Goal: Task Accomplishment & Management: Complete application form

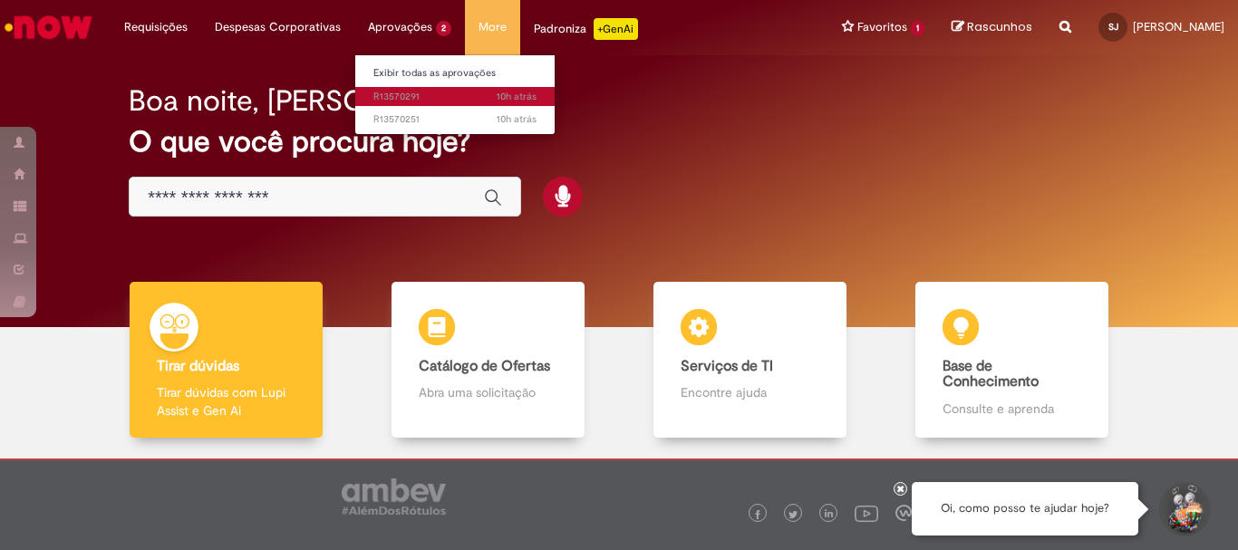
click at [397, 88] on link "10h atrás 10 horas atrás R13570291" at bounding box center [454, 97] width 199 height 20
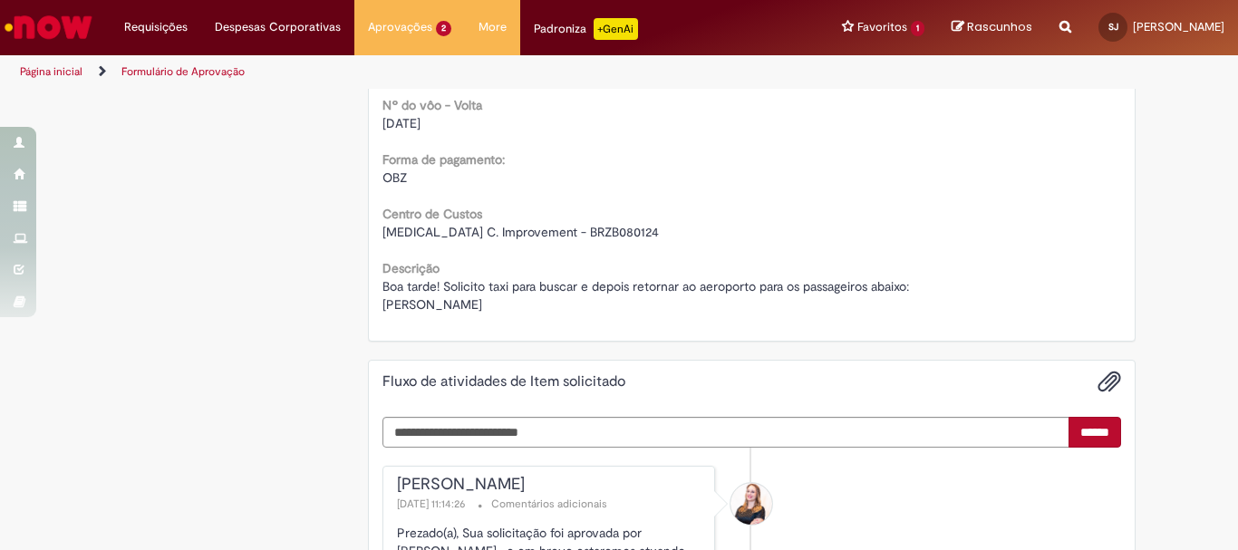
scroll to position [1993, 0]
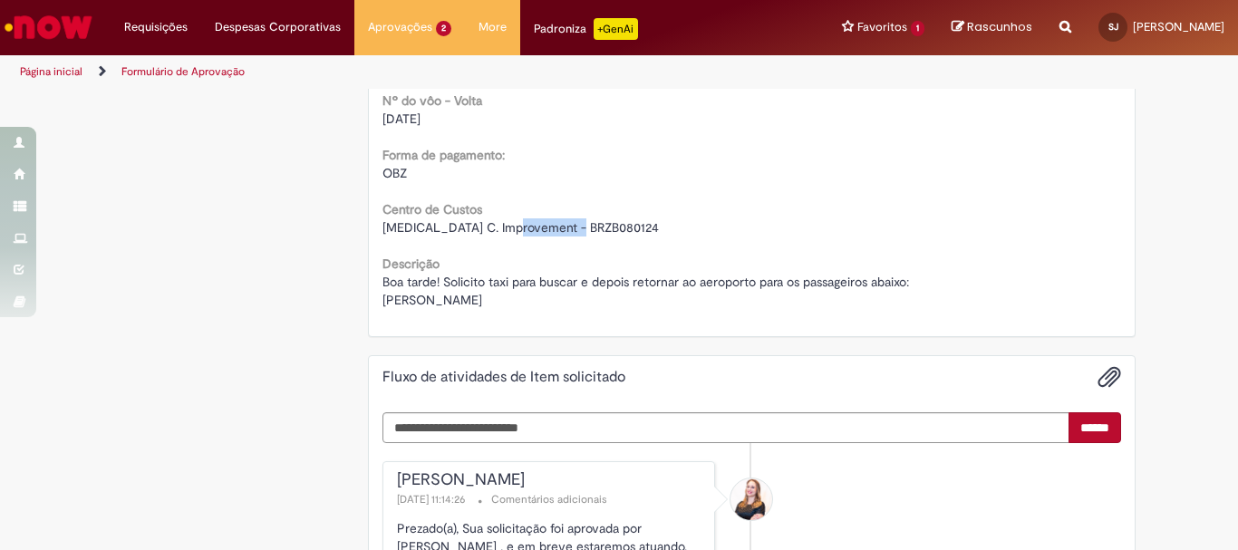
drag, startPoint x: 500, startPoint y: 227, endPoint x: 585, endPoint y: 230, distance: 85.2
click at [585, 230] on div "[MEDICAL_DATA] C. Improvement - BRZB080124" at bounding box center [751, 227] width 739 height 18
copy span "BRZB080124"
click at [499, 309] on div "Boa tarde! Solicito taxi para buscar e depois retornar ao aeroporto para os pas…" at bounding box center [751, 291] width 739 height 36
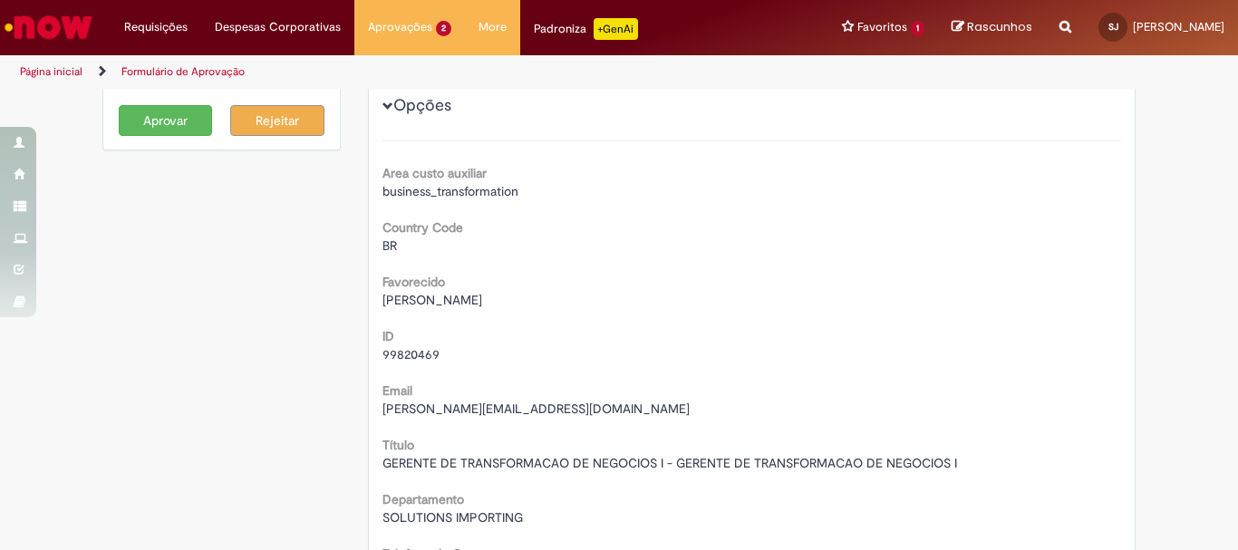
scroll to position [0, 0]
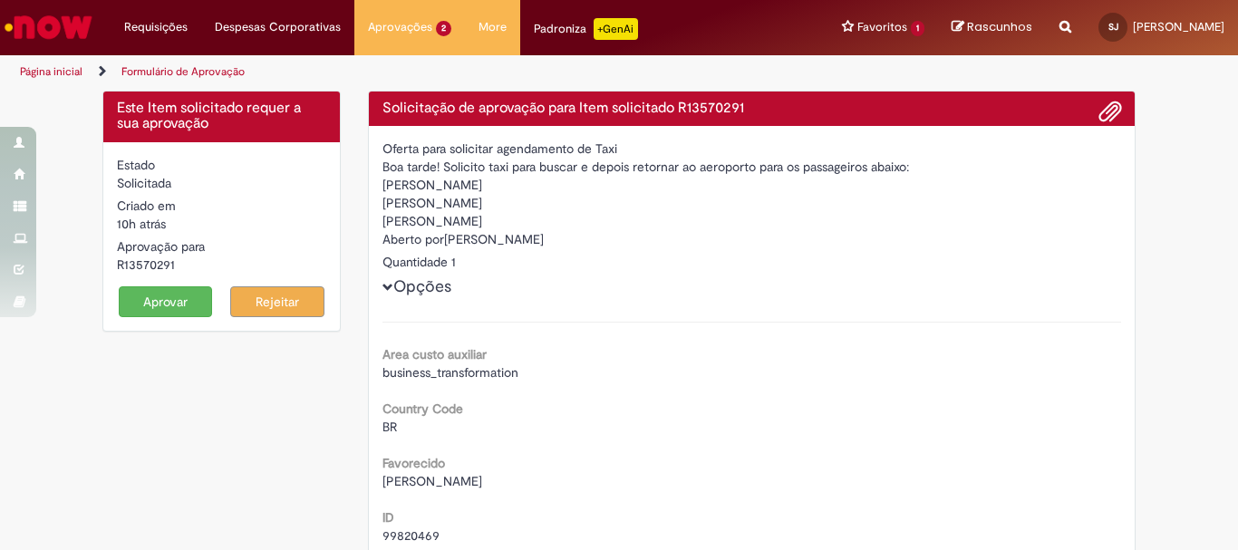
drag, startPoint x: 110, startPoint y: 263, endPoint x: 195, endPoint y: 267, distance: 85.3
click at [195, 267] on div "R13570291" at bounding box center [221, 265] width 209 height 18
copy div "R13570291"
click at [62, 18] on img "Ir para a Homepage" at bounding box center [48, 27] width 93 height 36
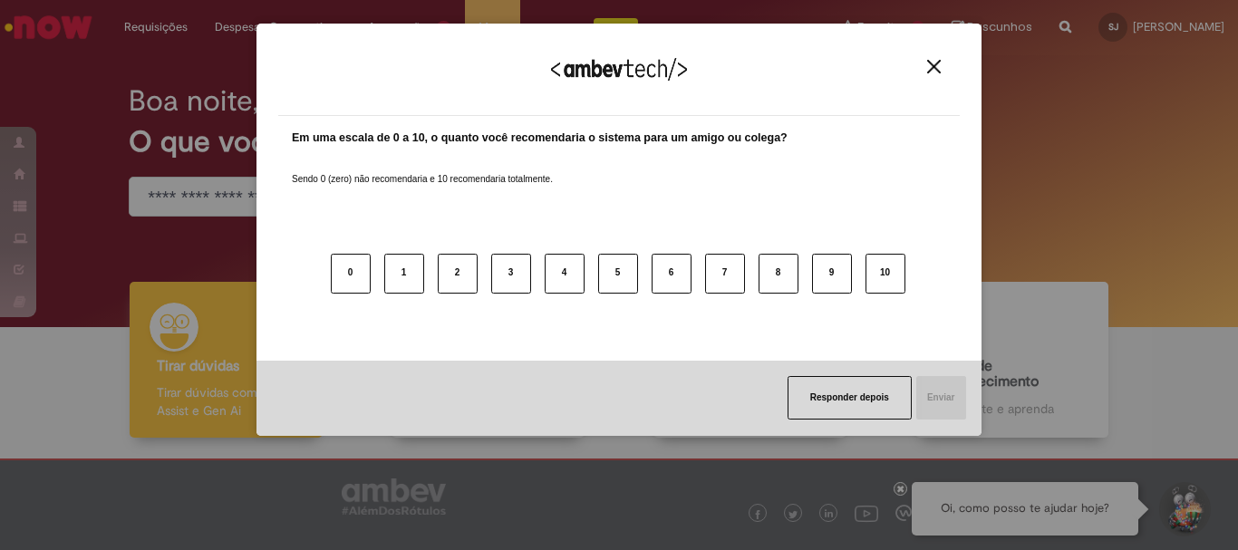
click at [931, 64] on img "Close" at bounding box center [934, 67] width 14 height 14
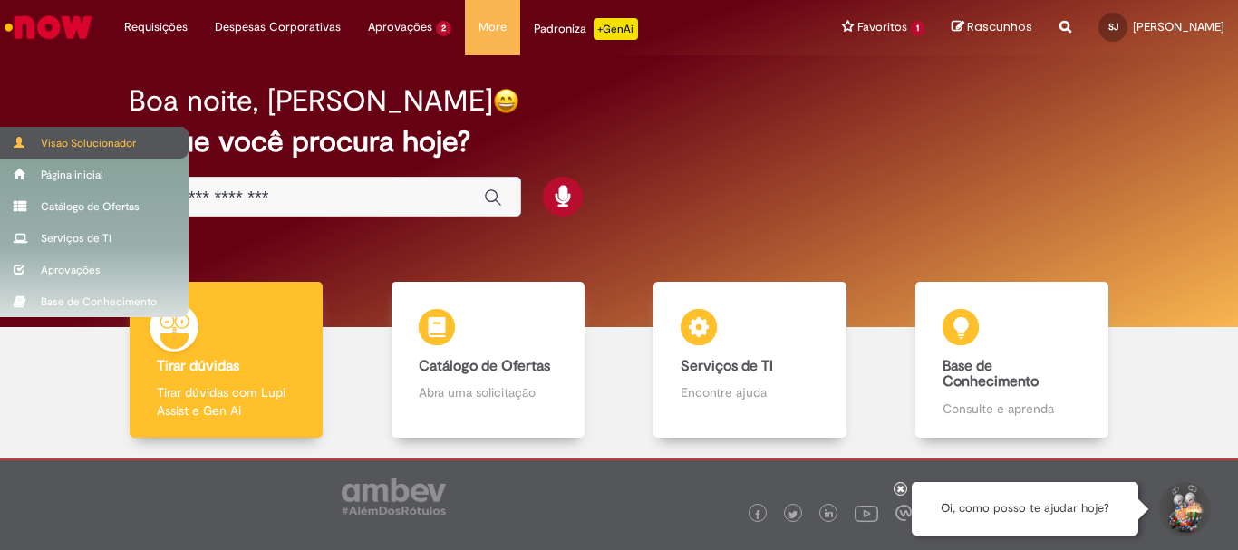
click at [83, 149] on div "Visão Solucionador" at bounding box center [94, 143] width 188 height 32
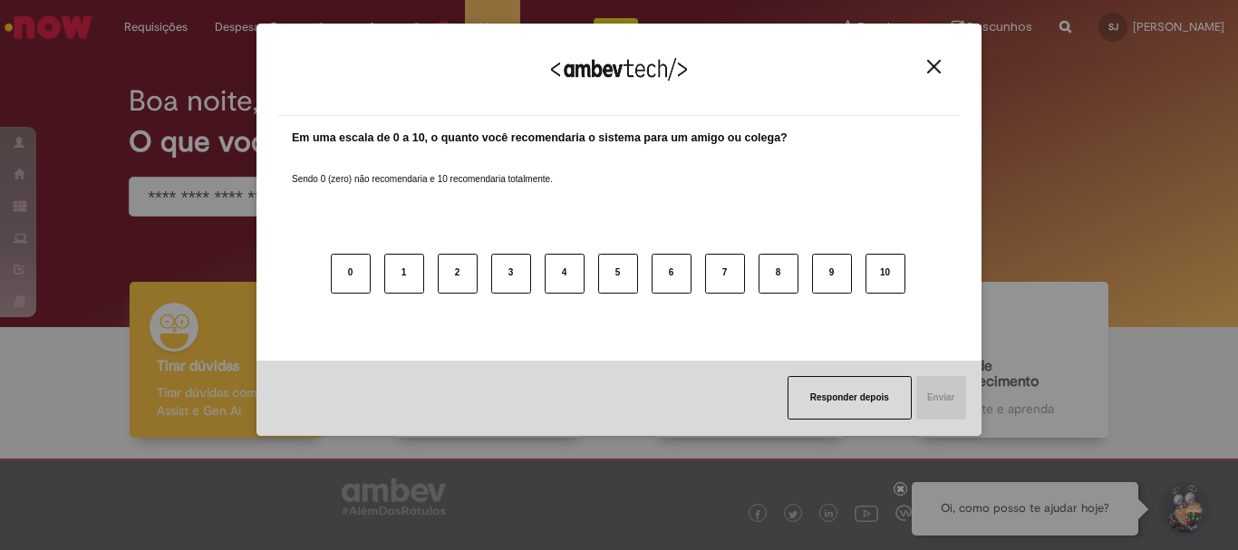
click at [400, 96] on div "Agradecemos seu feedback!" at bounding box center [618, 80] width 681 height 71
click at [934, 65] on img "Close" at bounding box center [934, 67] width 14 height 14
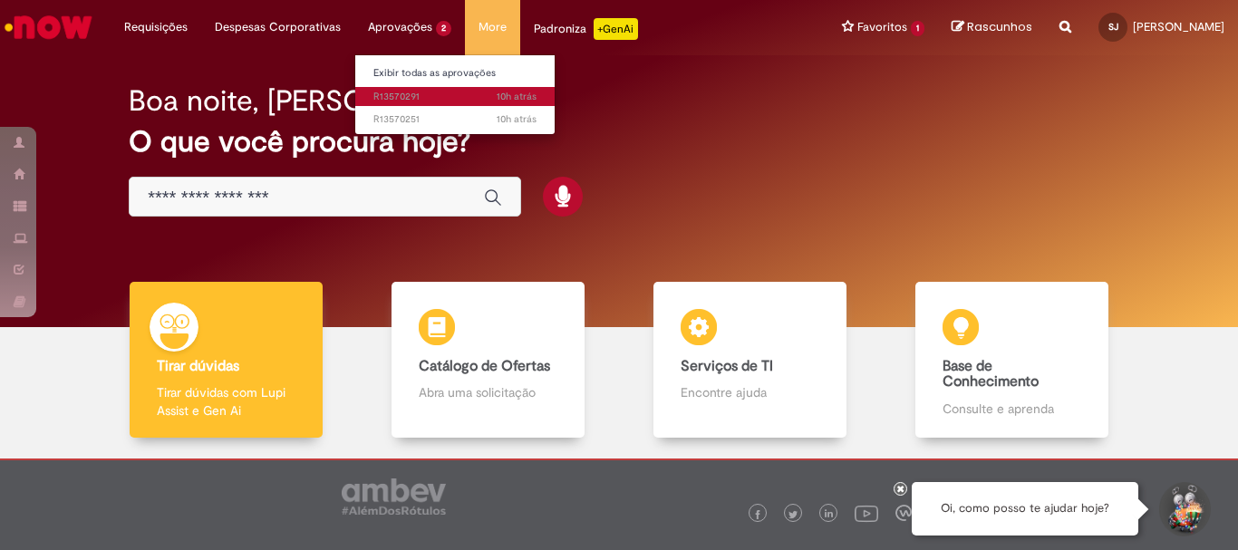
click at [410, 91] on span "10h atrás 10 horas atrás R13570291" at bounding box center [454, 97] width 163 height 14
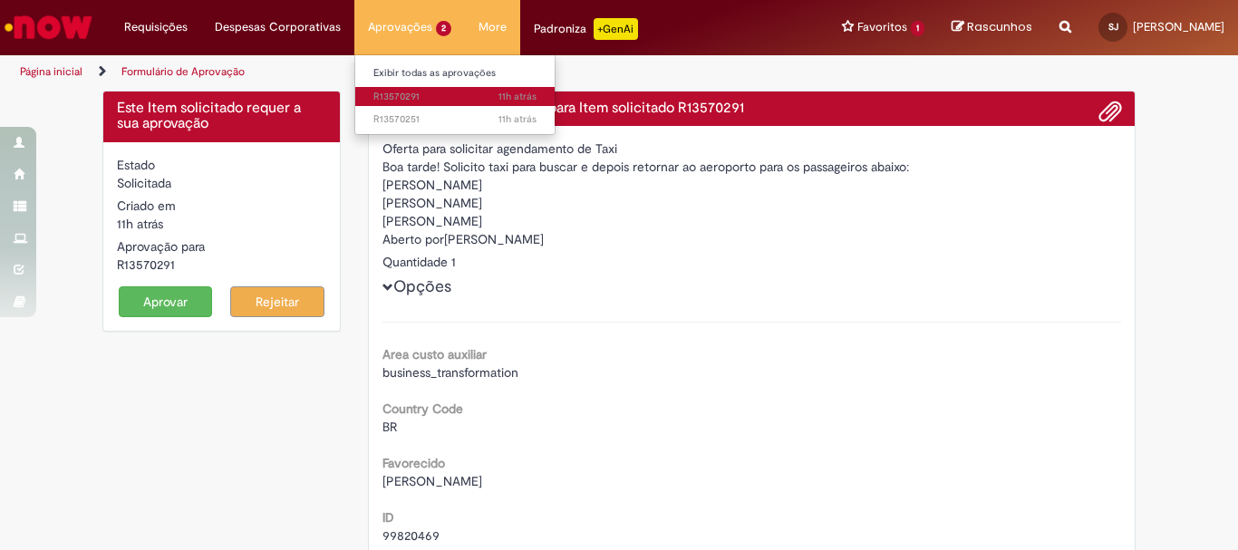
click at [403, 92] on span "11h atrás 11 horas atrás R13570291" at bounding box center [454, 97] width 163 height 14
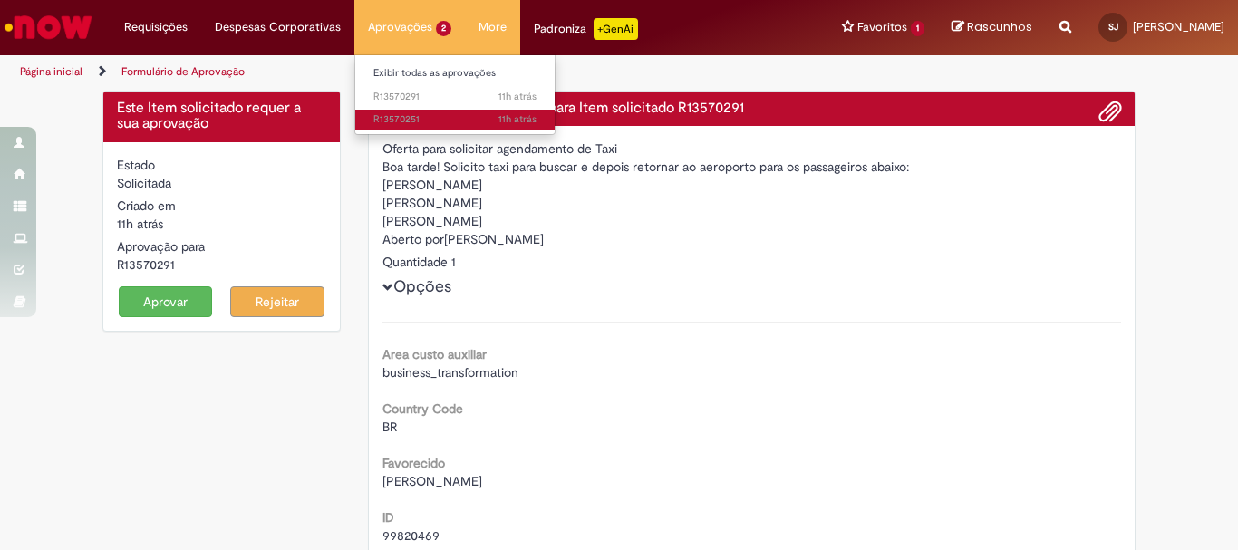
click at [397, 115] on span "11h atrás 11 horas atrás R13570251" at bounding box center [454, 119] width 163 height 14
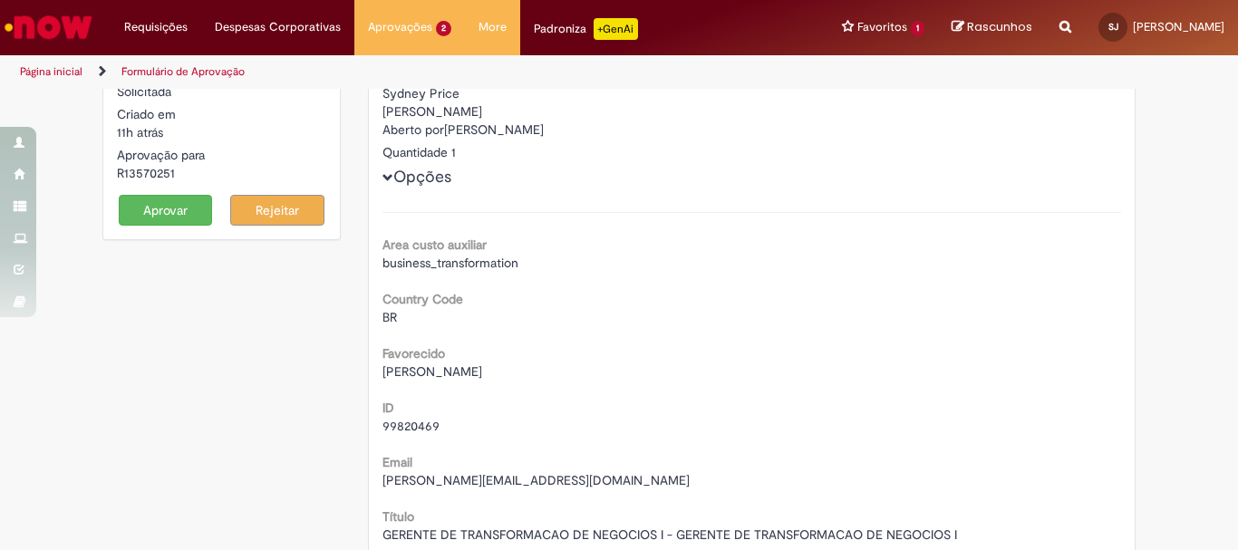
scroll to position [91, 0]
click at [148, 207] on button "Aprovar" at bounding box center [166, 211] width 94 height 31
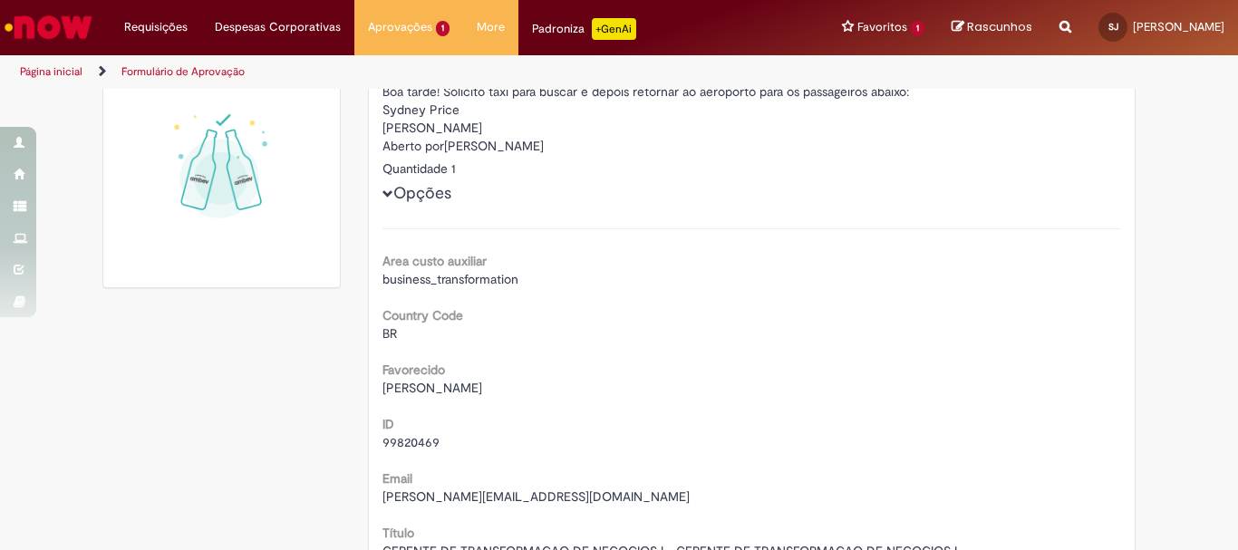
click at [56, 28] on img "Ir para a Homepage" at bounding box center [48, 27] width 93 height 36
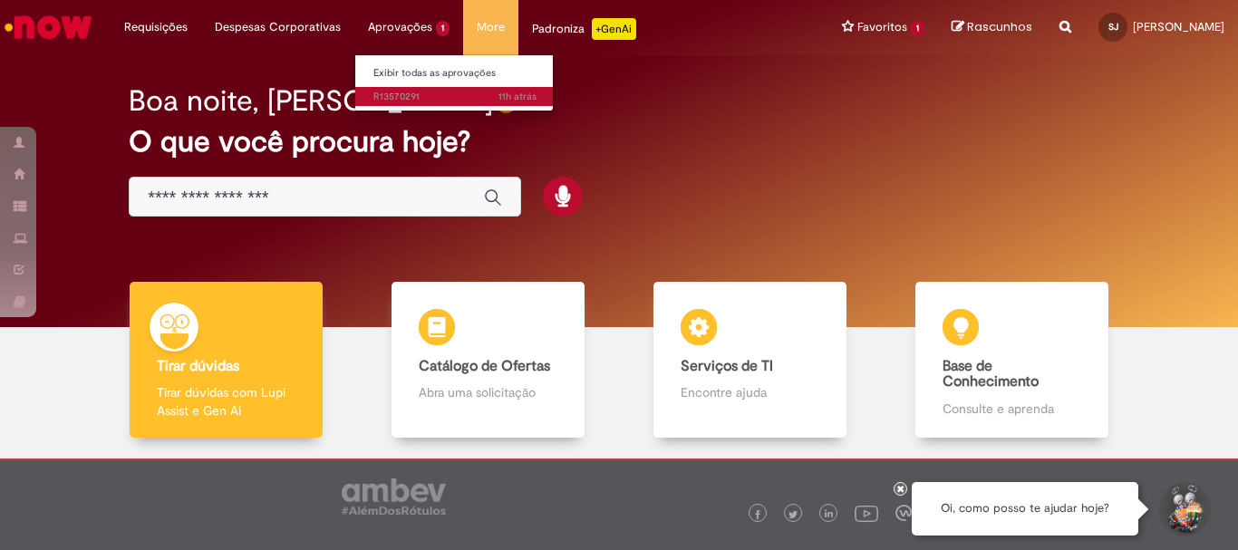
click at [391, 92] on span "11h atrás 11 horas atrás R13570291" at bounding box center [454, 97] width 163 height 14
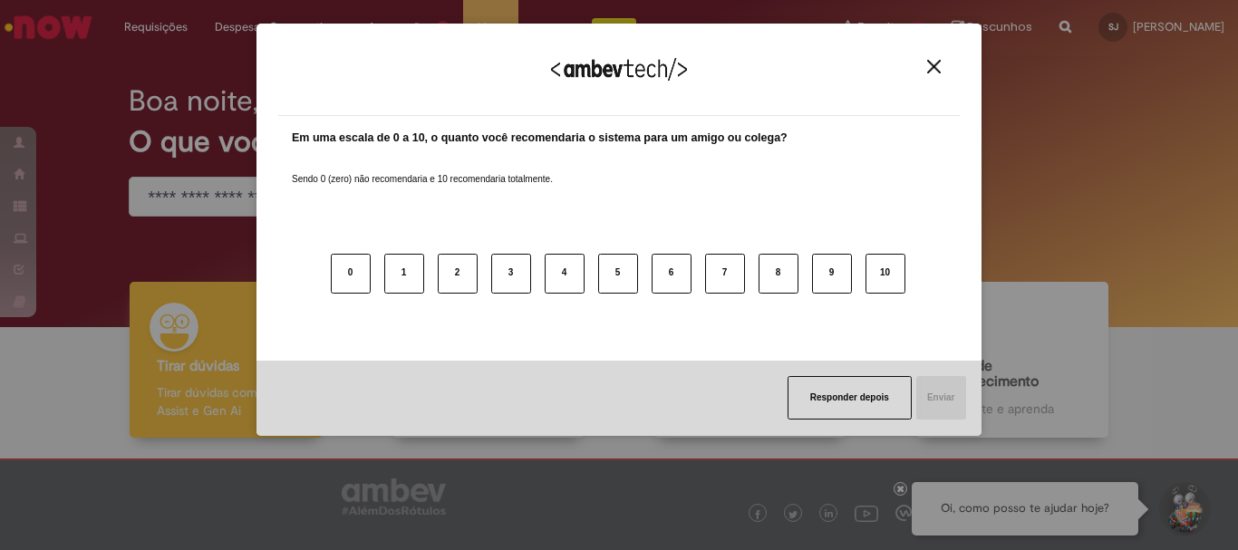
click at [932, 67] on img "Close" at bounding box center [934, 67] width 14 height 14
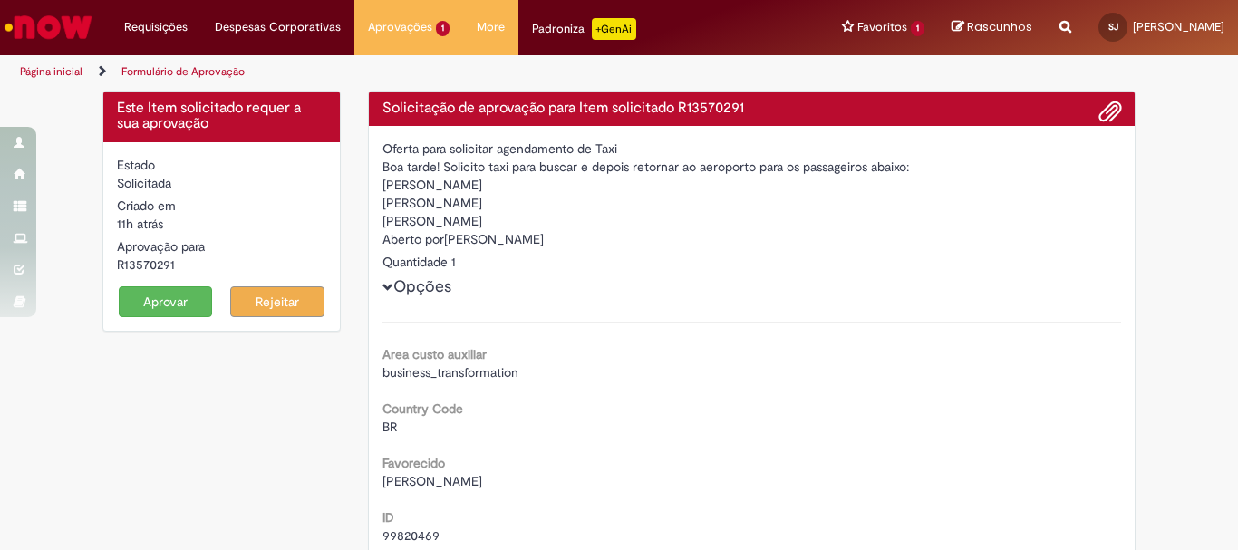
click at [164, 297] on button "Aprovar" at bounding box center [166, 301] width 94 height 31
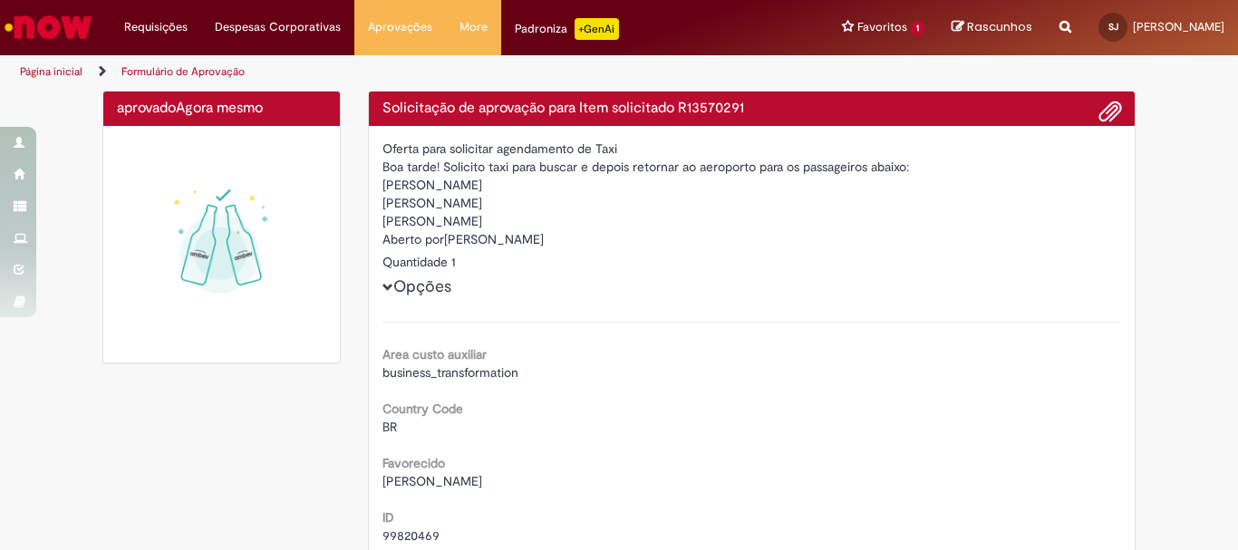
click at [61, 24] on img "Ir para a Homepage" at bounding box center [48, 27] width 93 height 36
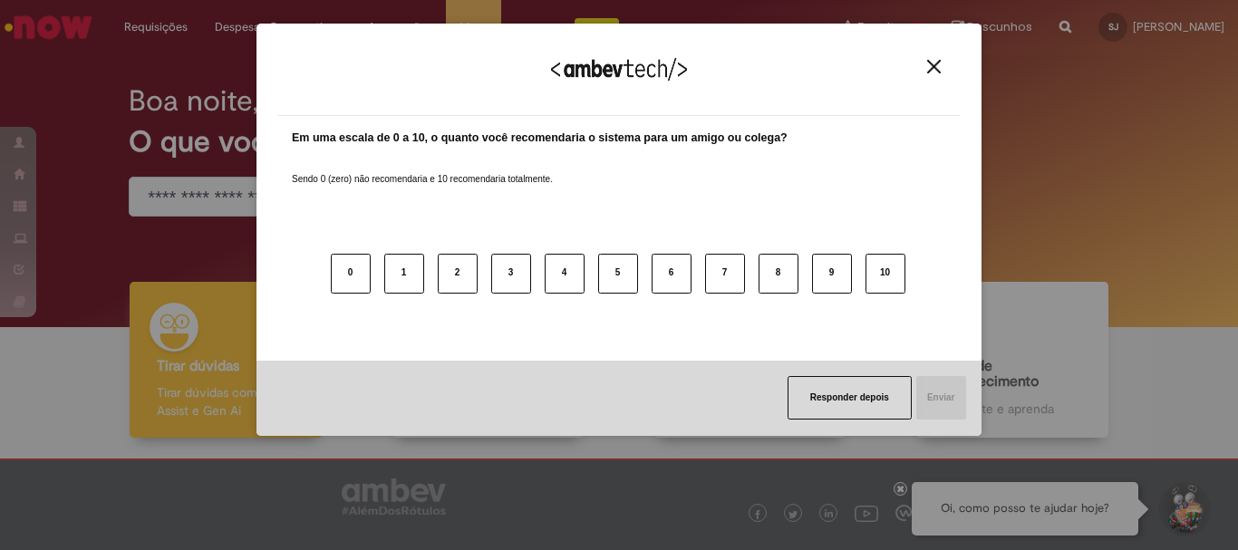
click at [931, 67] on img "Close" at bounding box center [934, 67] width 14 height 14
click at [936, 68] on img "Close" at bounding box center [934, 67] width 14 height 14
